Goal: Task Accomplishment & Management: Manage account settings

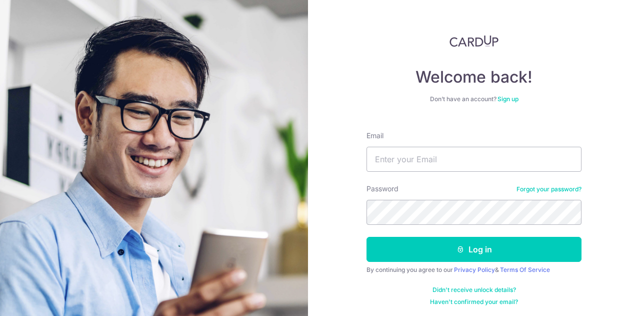
type input "[EMAIL_ADDRESS][DOMAIN_NAME]"
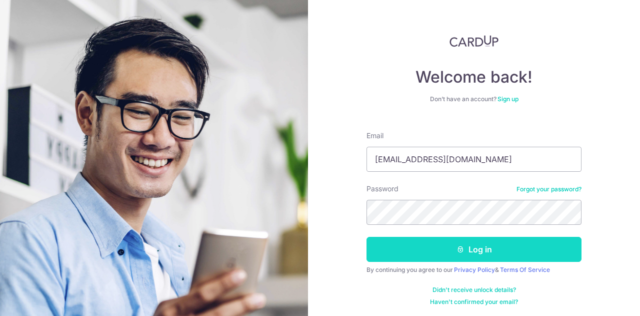
click at [461, 246] on icon "submit" at bounding box center [461, 249] width 8 height 8
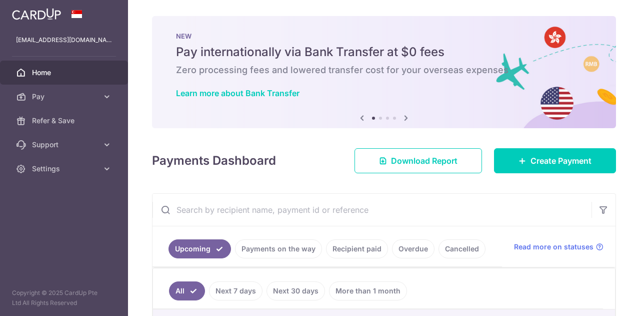
scroll to position [100, 0]
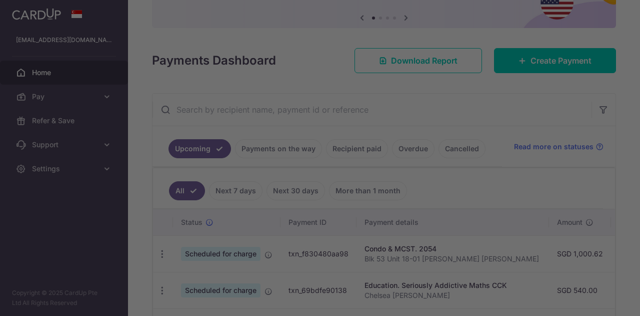
click at [356, 154] on div at bounding box center [320, 158] width 640 height 316
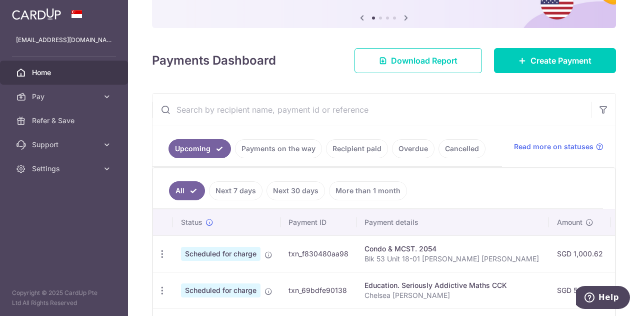
click at [349, 148] on link "Recipient paid" at bounding box center [357, 148] width 62 height 19
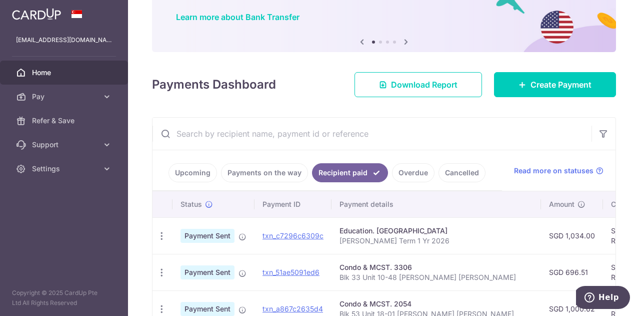
scroll to position [200, 0]
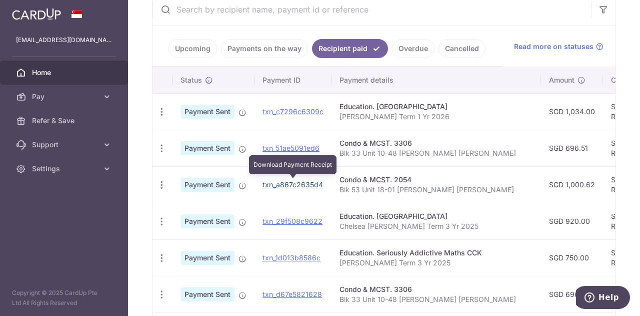
click at [283, 183] on link "txn_a867c2635d4" at bounding box center [293, 184] width 61 height 9
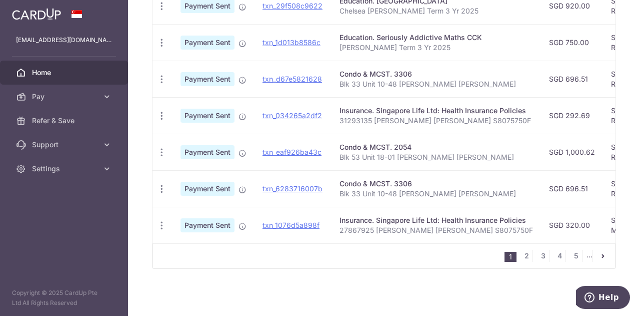
scroll to position [0, 306]
